Goal: Task Accomplishment & Management: Complete application form

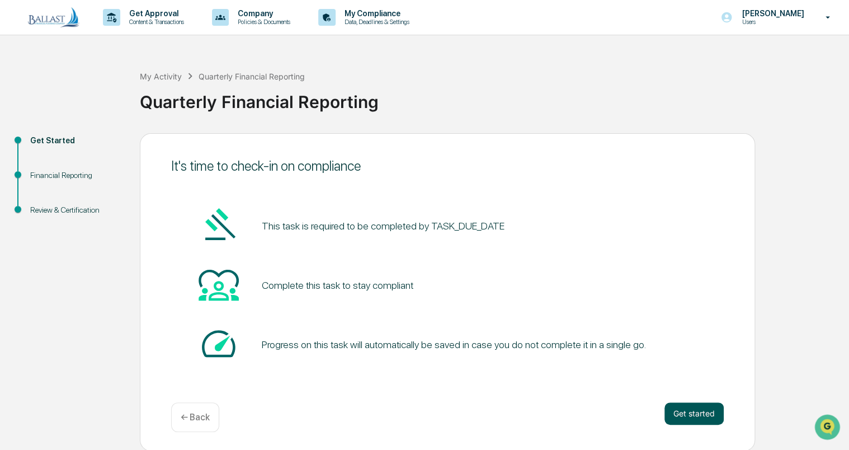
click at [679, 412] on button "Get started" at bounding box center [693, 413] width 59 height 22
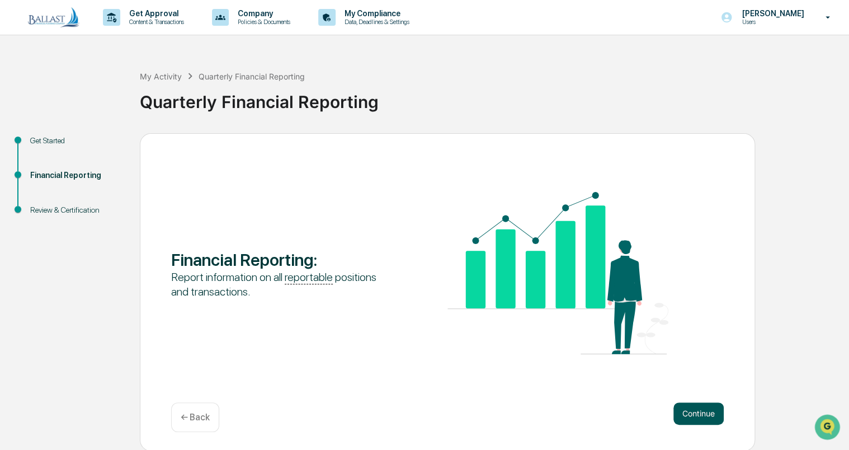
click at [711, 414] on button "Continue" at bounding box center [698, 413] width 50 height 22
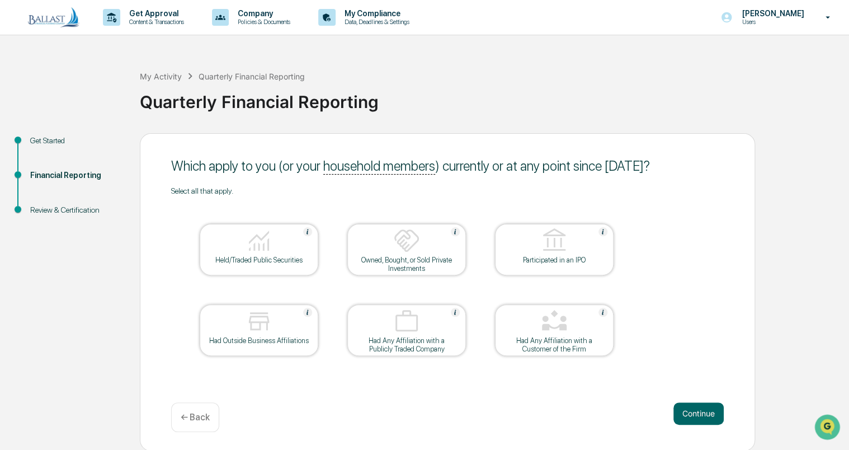
click at [279, 248] on div at bounding box center [259, 241] width 112 height 29
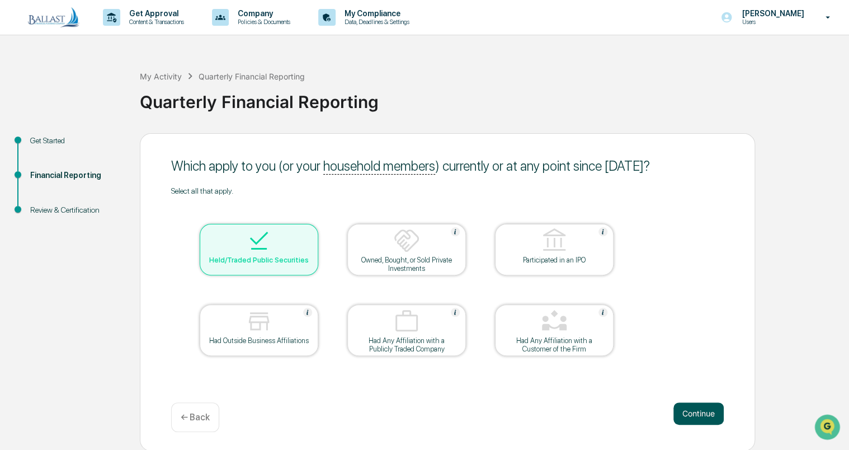
click at [713, 414] on button "Continue" at bounding box center [698, 413] width 50 height 22
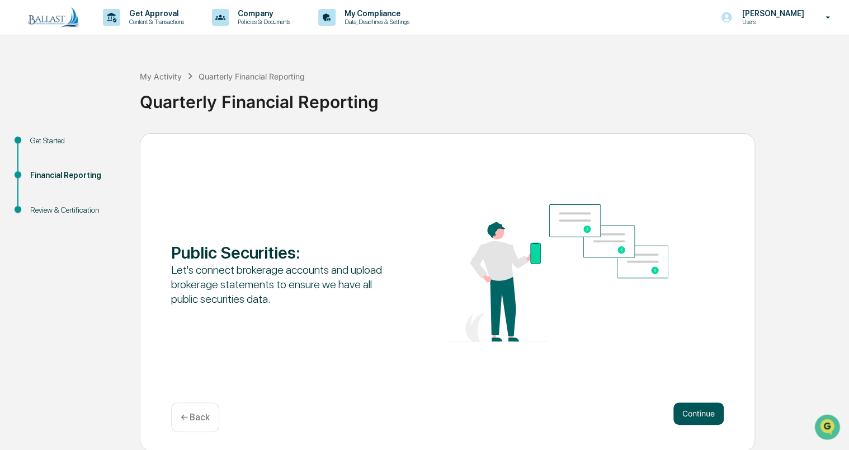
click at [714, 413] on button "Continue" at bounding box center [698, 413] width 50 height 22
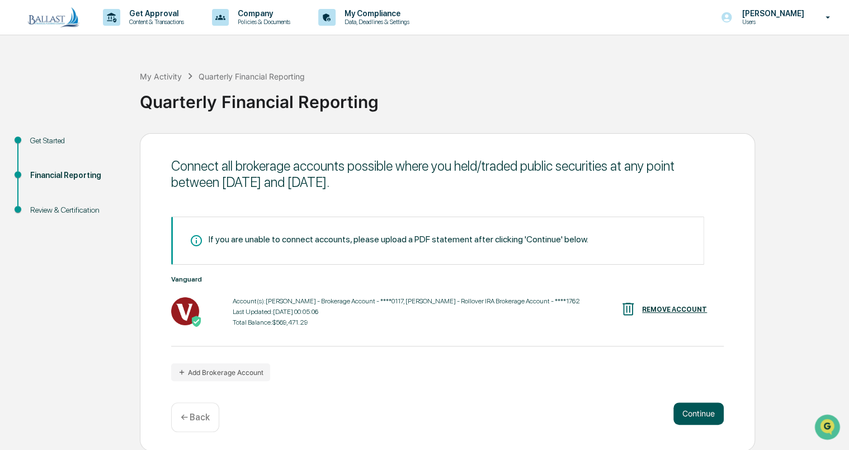
click at [701, 410] on button "Continue" at bounding box center [698, 413] width 50 height 22
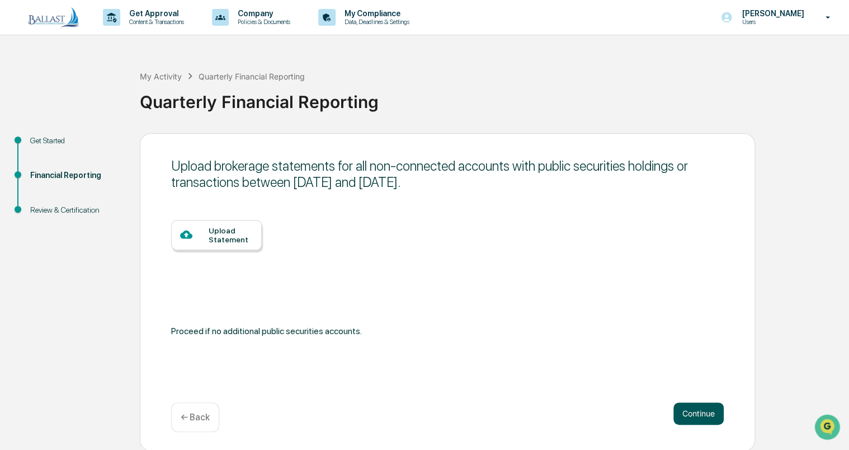
click at [694, 412] on button "Continue" at bounding box center [698, 413] width 50 height 22
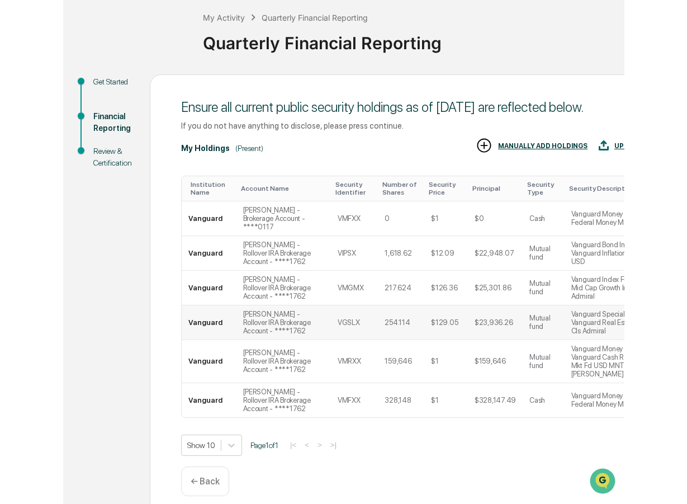
scroll to position [62, 0]
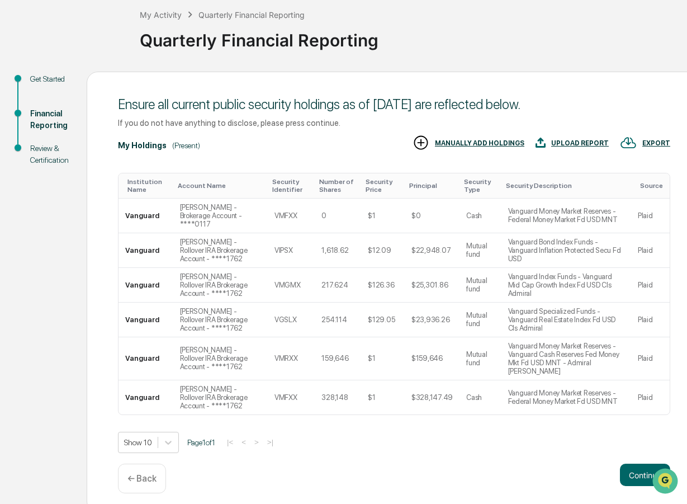
click at [488, 53] on div "Quarterly Financial Reporting" at bounding box center [411, 38] width 542 height 34
click at [493, 47] on div "Quarterly Financial Reporting" at bounding box center [411, 35] width 542 height 29
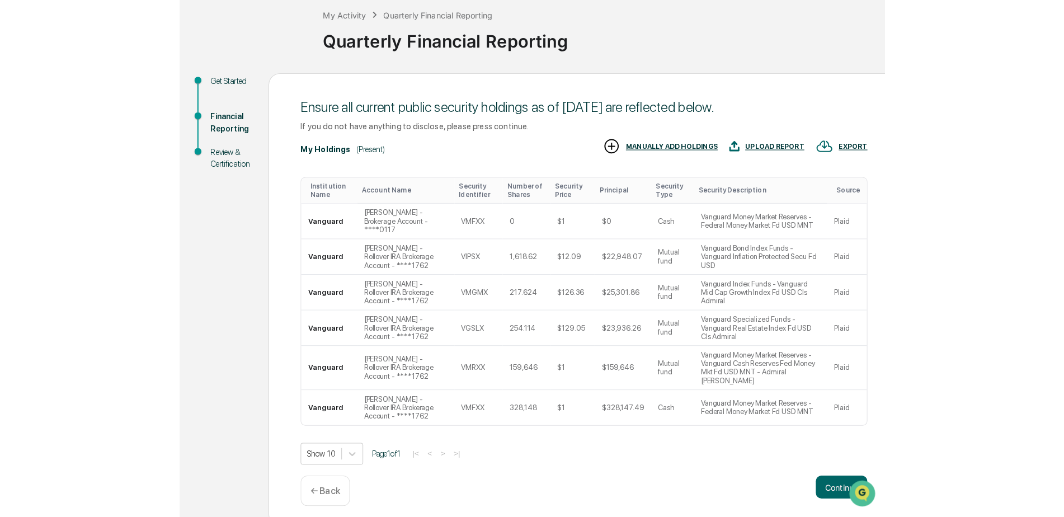
scroll to position [49, 0]
